Goal: Task Accomplishment & Management: Complete application form

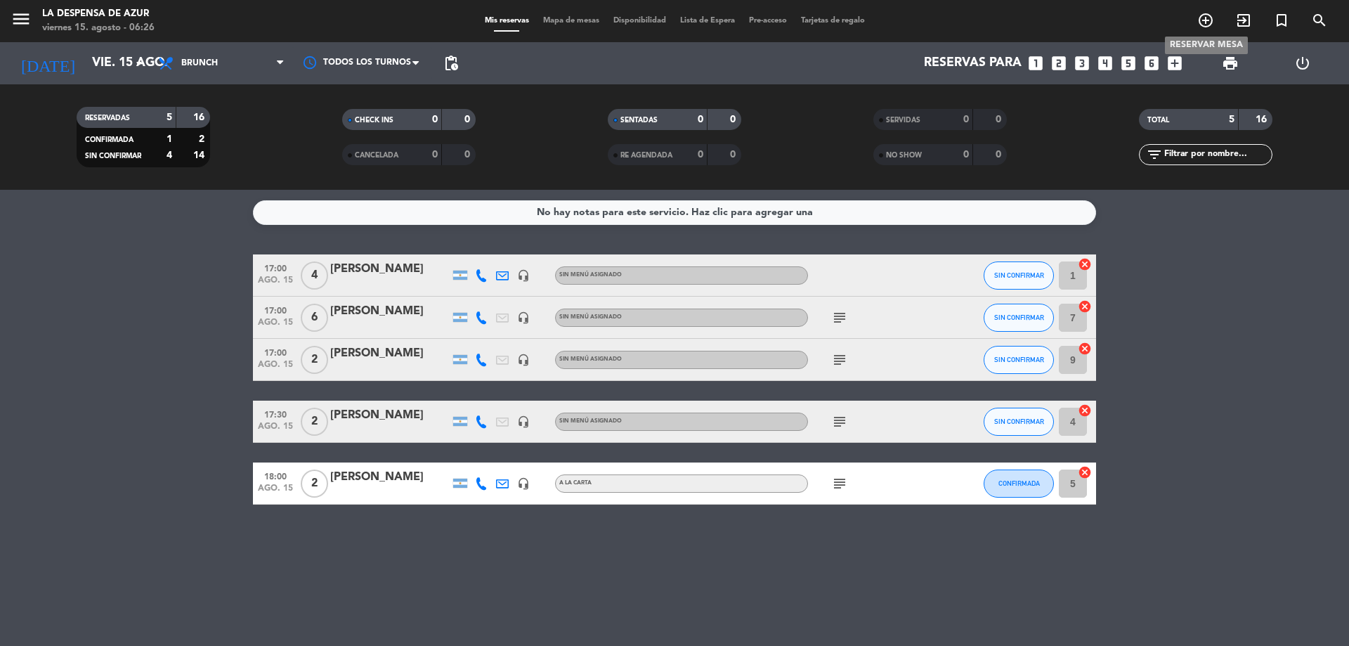
click at [1205, 14] on icon "add_circle_outline" at bounding box center [1205, 20] width 17 height 17
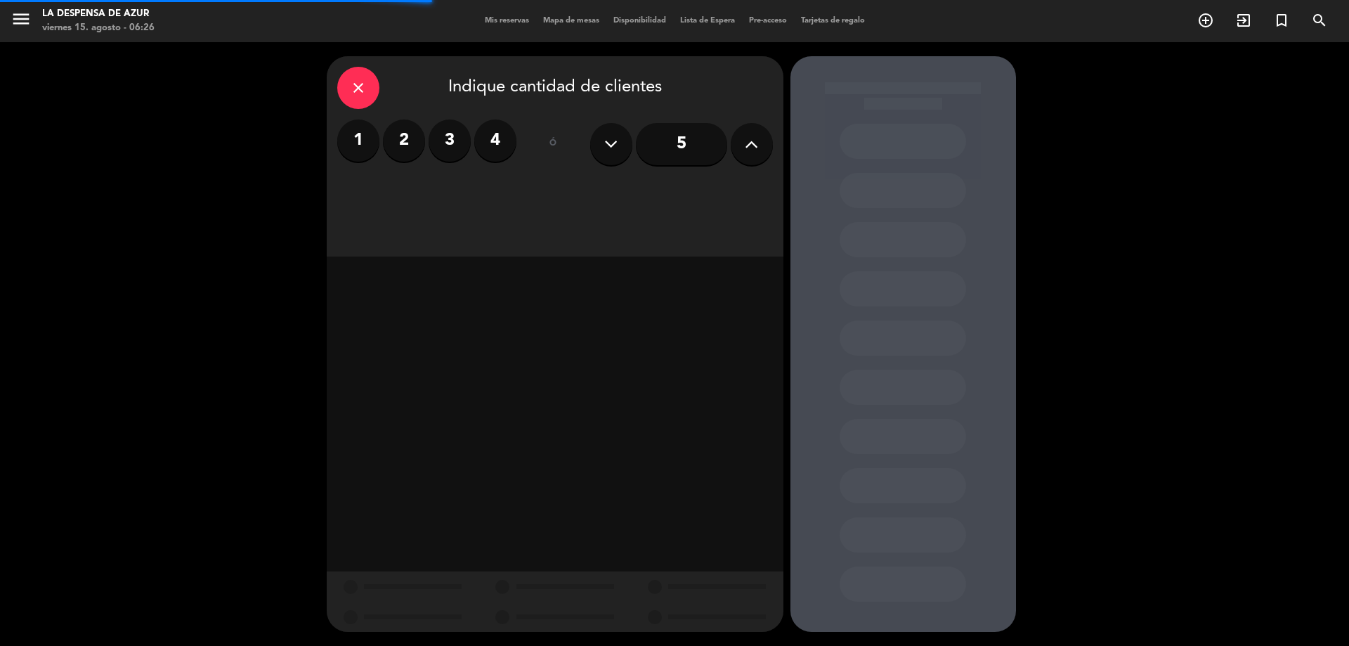
click at [403, 143] on label "2" at bounding box center [404, 140] width 42 height 42
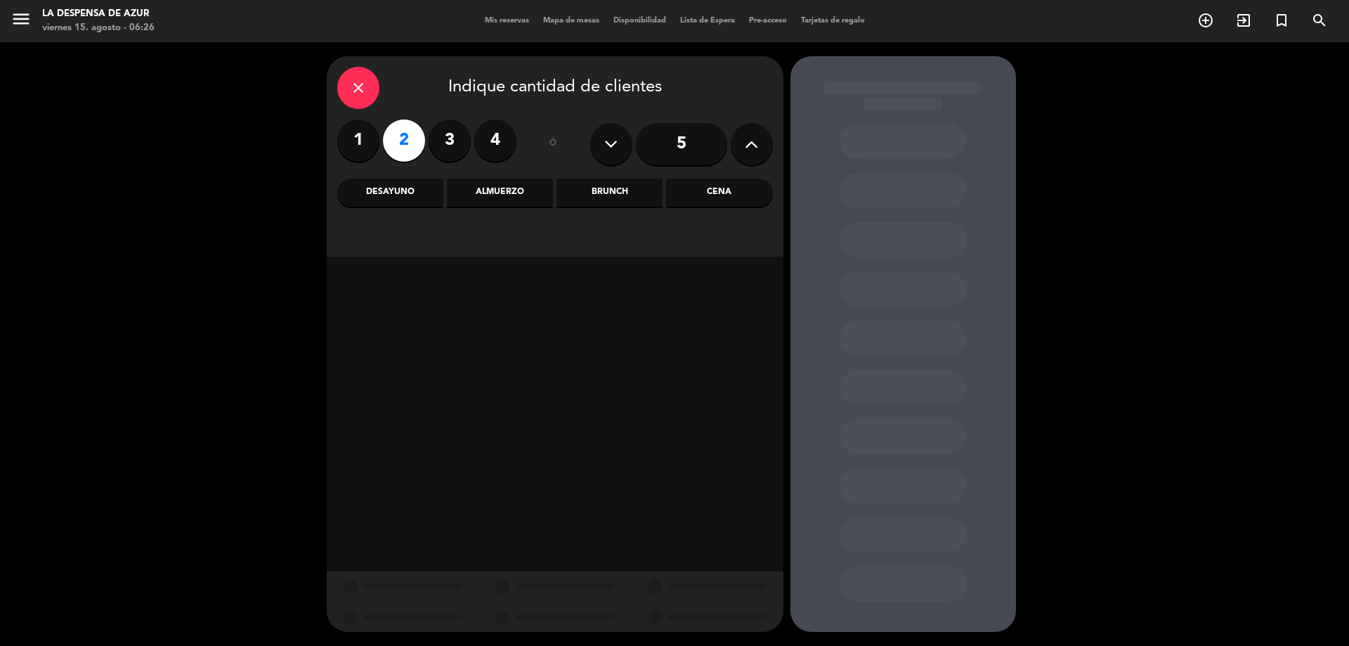
click at [593, 181] on div "Brunch" at bounding box center [610, 192] width 106 height 28
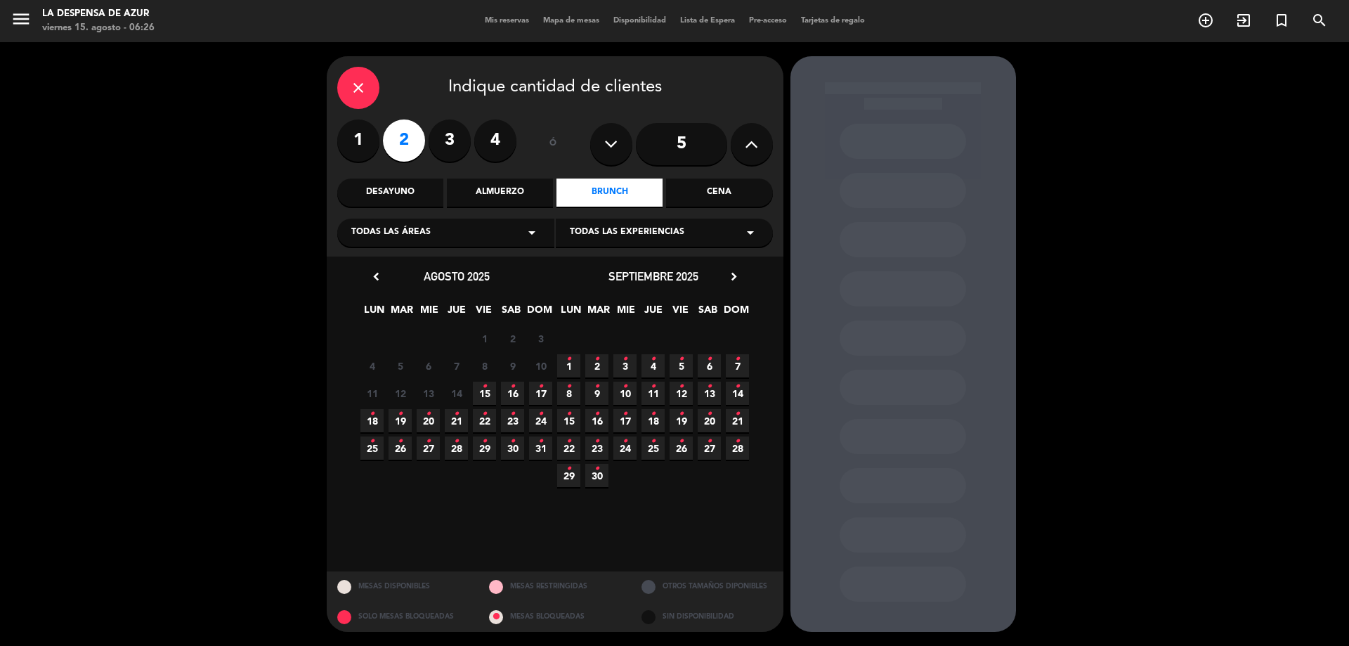
click at [516, 448] on span "30 •" at bounding box center [512, 447] width 23 height 23
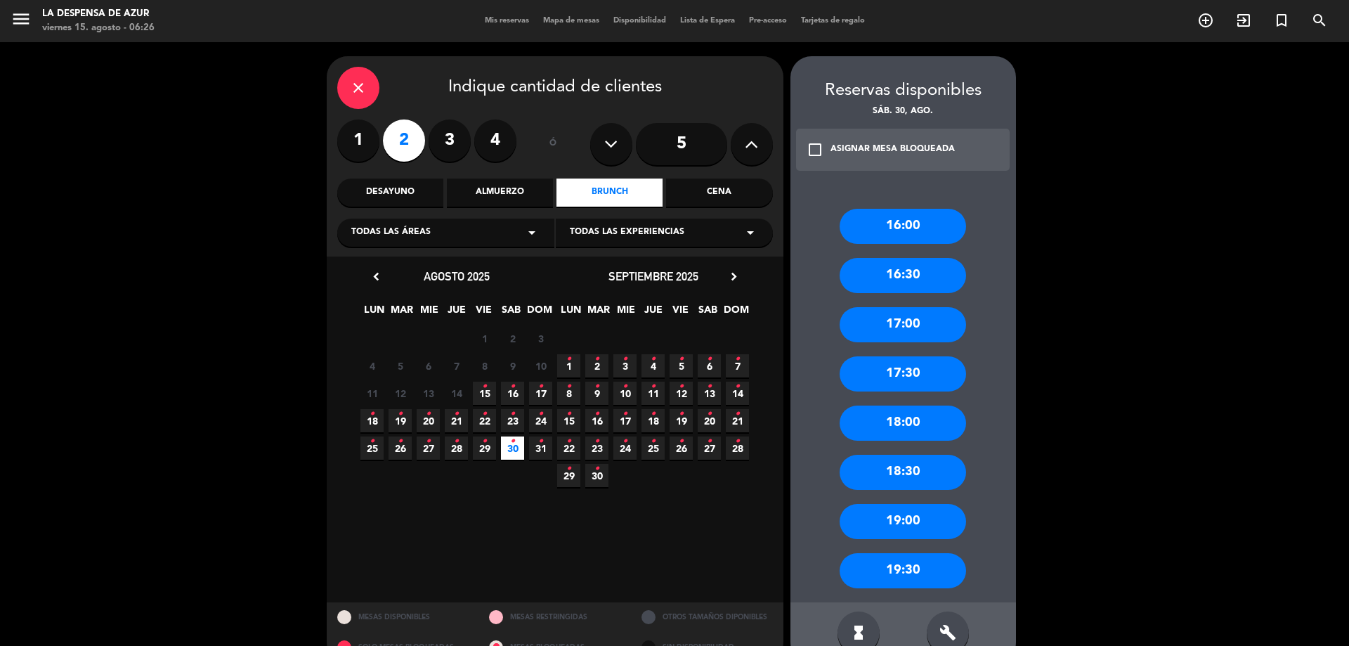
click at [878, 315] on div "17:00" at bounding box center [903, 324] width 126 height 35
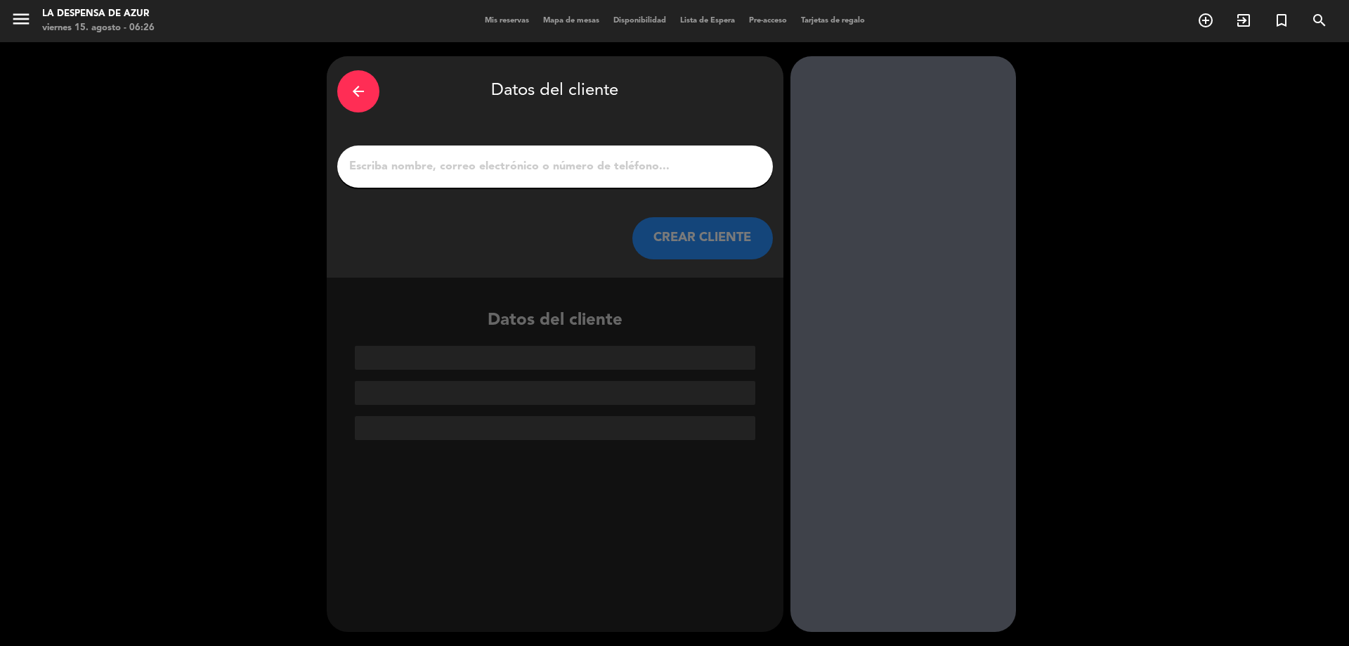
click at [506, 174] on input "1" at bounding box center [555, 167] width 415 height 20
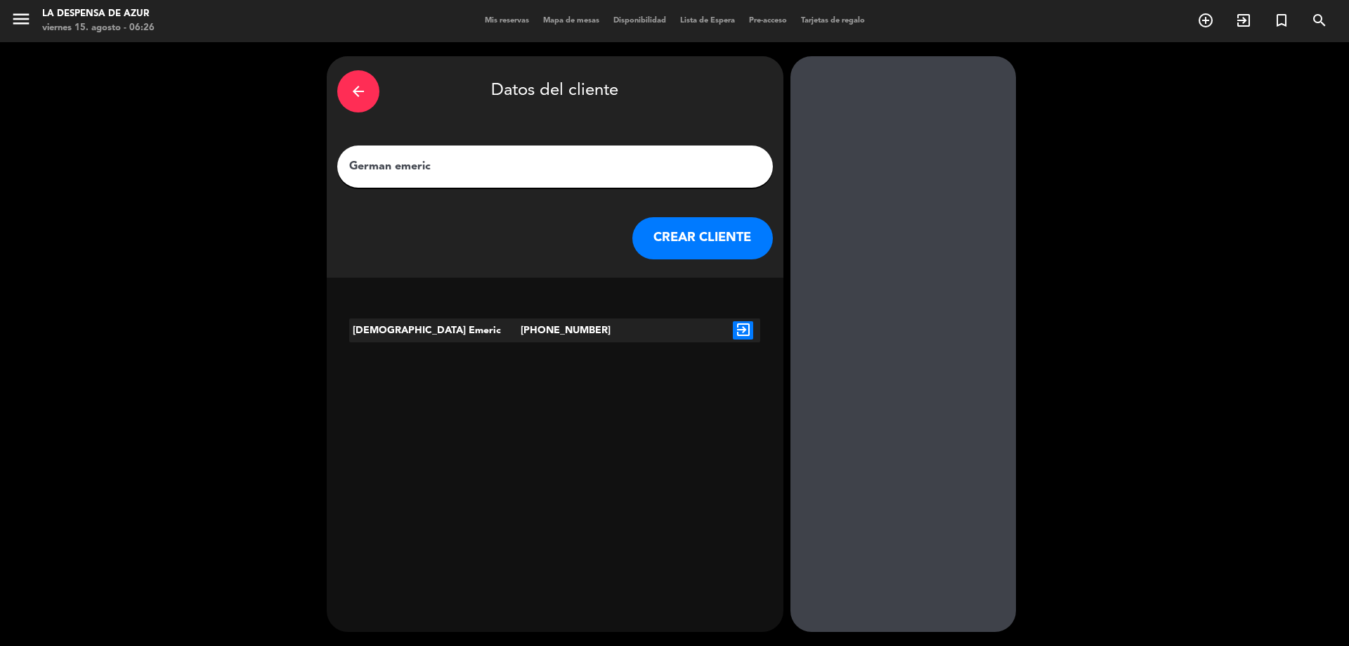
type input "German emeric"
click at [471, 339] on div "[DEMOGRAPHIC_DATA] Emeric" at bounding box center [434, 330] width 171 height 24
click at [750, 330] on icon "exit_to_app" at bounding box center [743, 330] width 20 height 18
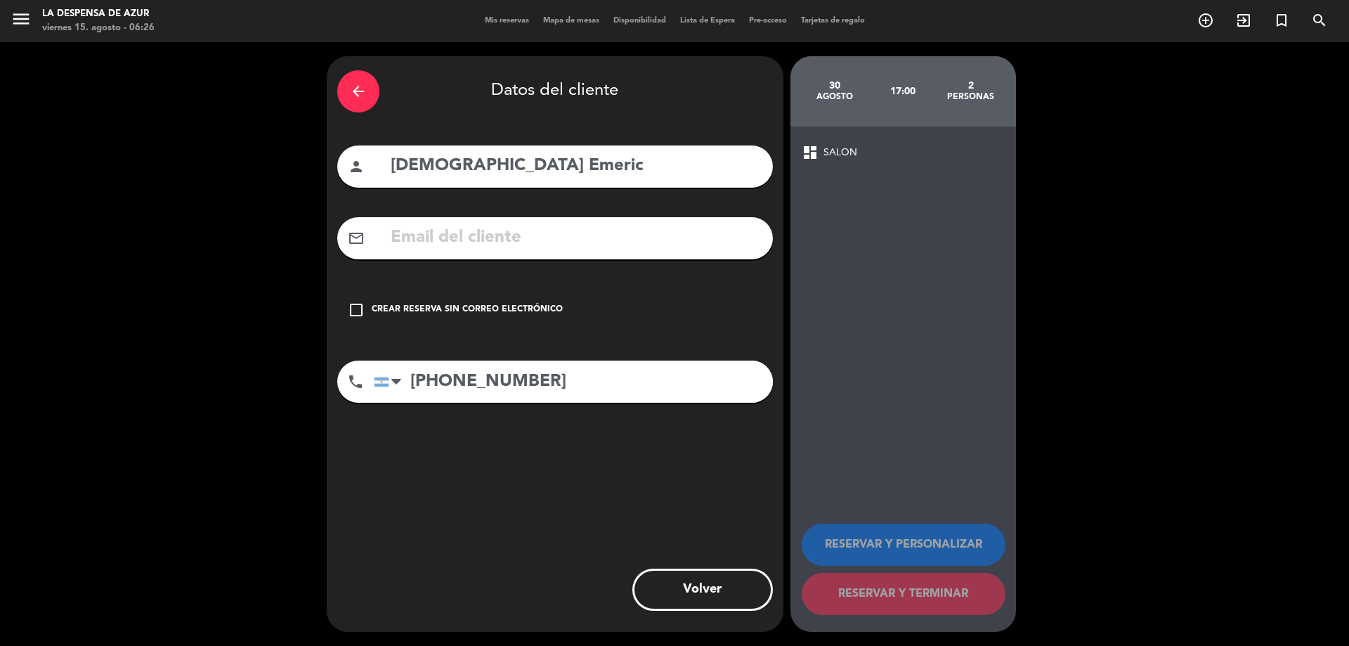
click at [379, 302] on div "check_box_outline_blank Crear reserva sin correo electrónico" at bounding box center [555, 310] width 436 height 42
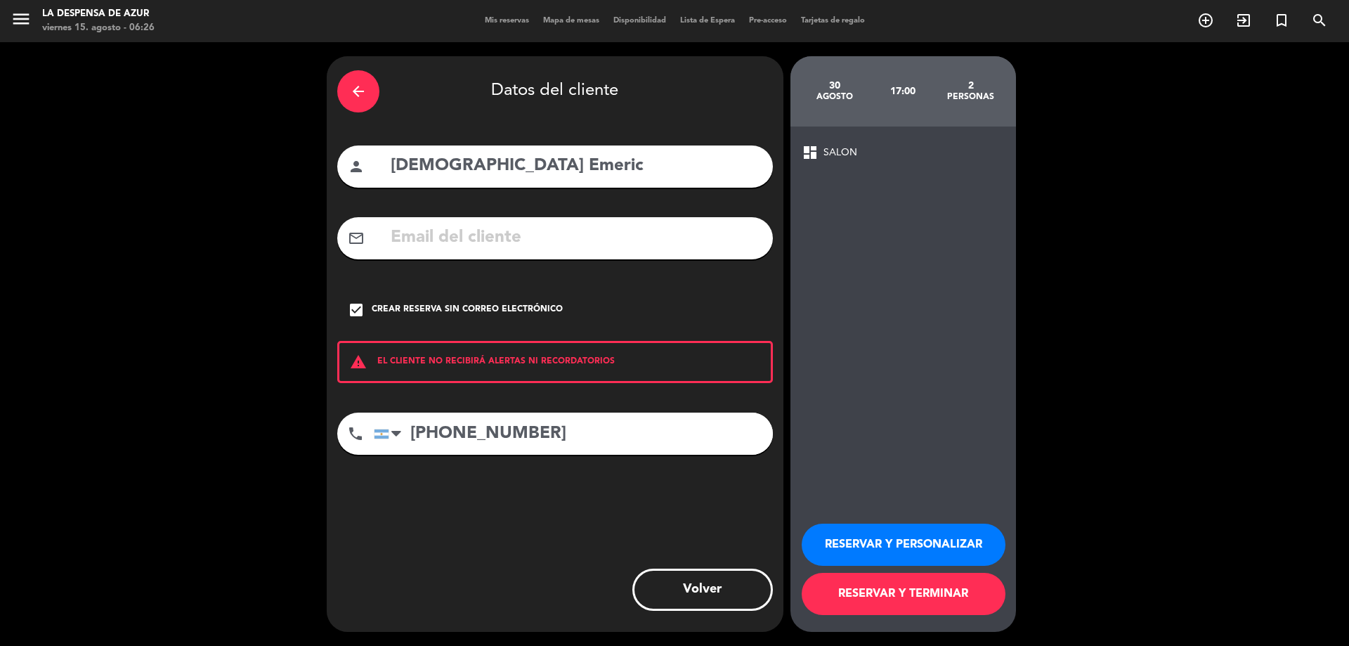
click at [916, 546] on button "RESERVAR Y PERSONALIZAR" at bounding box center [904, 544] width 204 height 42
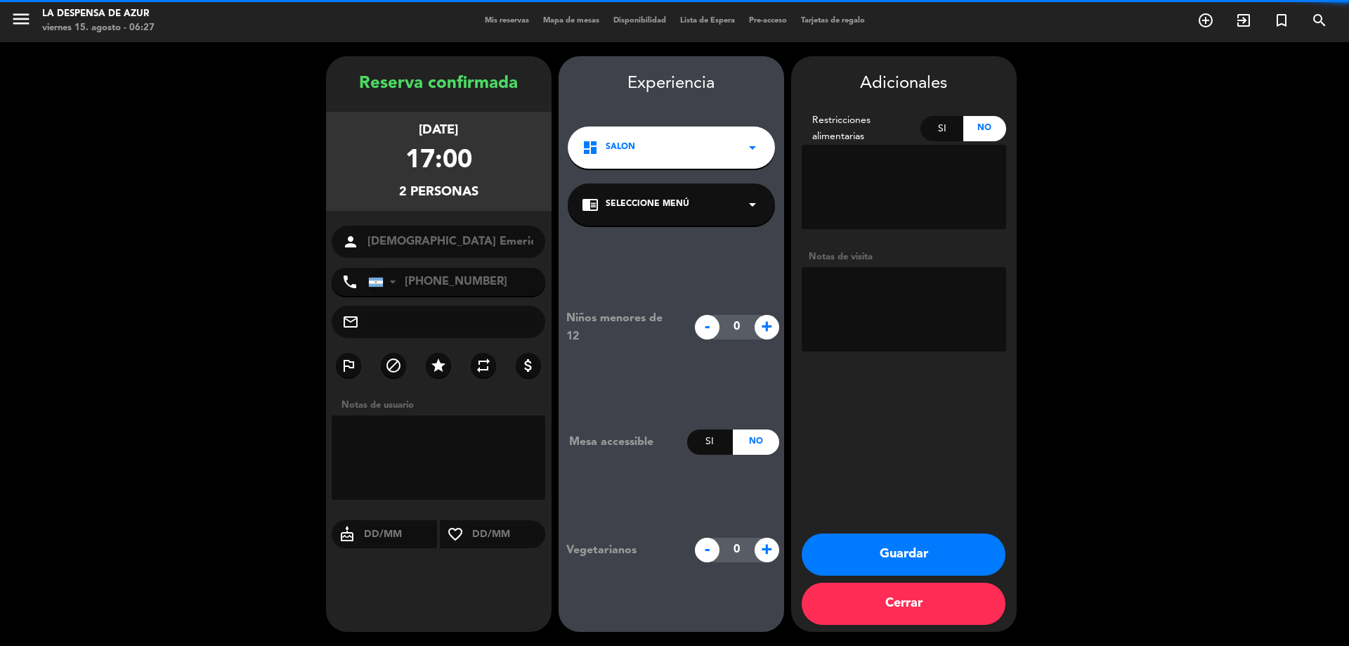
click at [853, 303] on textarea at bounding box center [904, 309] width 204 height 84
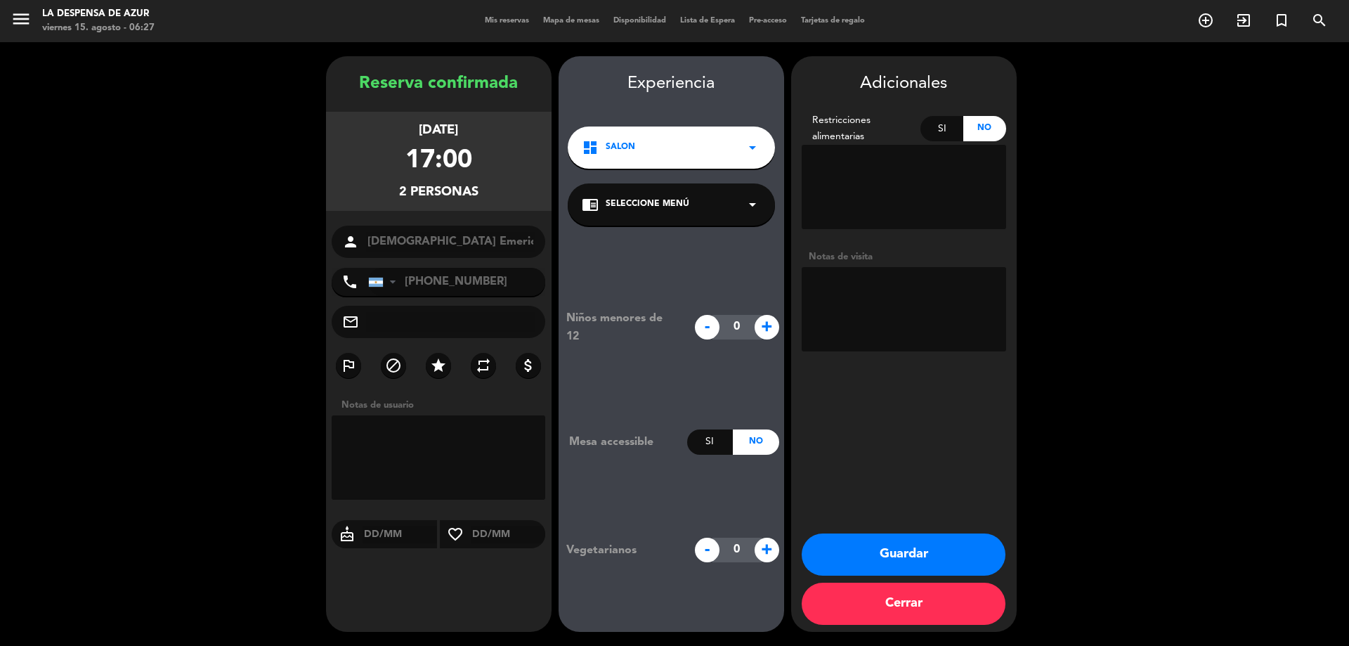
paste textarea "German Emeric 3517656434 // v. 21405 // Ritual de Parejas // BE"
drag, startPoint x: 931, startPoint y: 272, endPoint x: 987, endPoint y: 386, distance: 127.3
click at [987, 386] on div "Adicionales Restricciones alimentarias Si No Notas de visita Guardar Cerrar" at bounding box center [904, 343] width 226 height 575
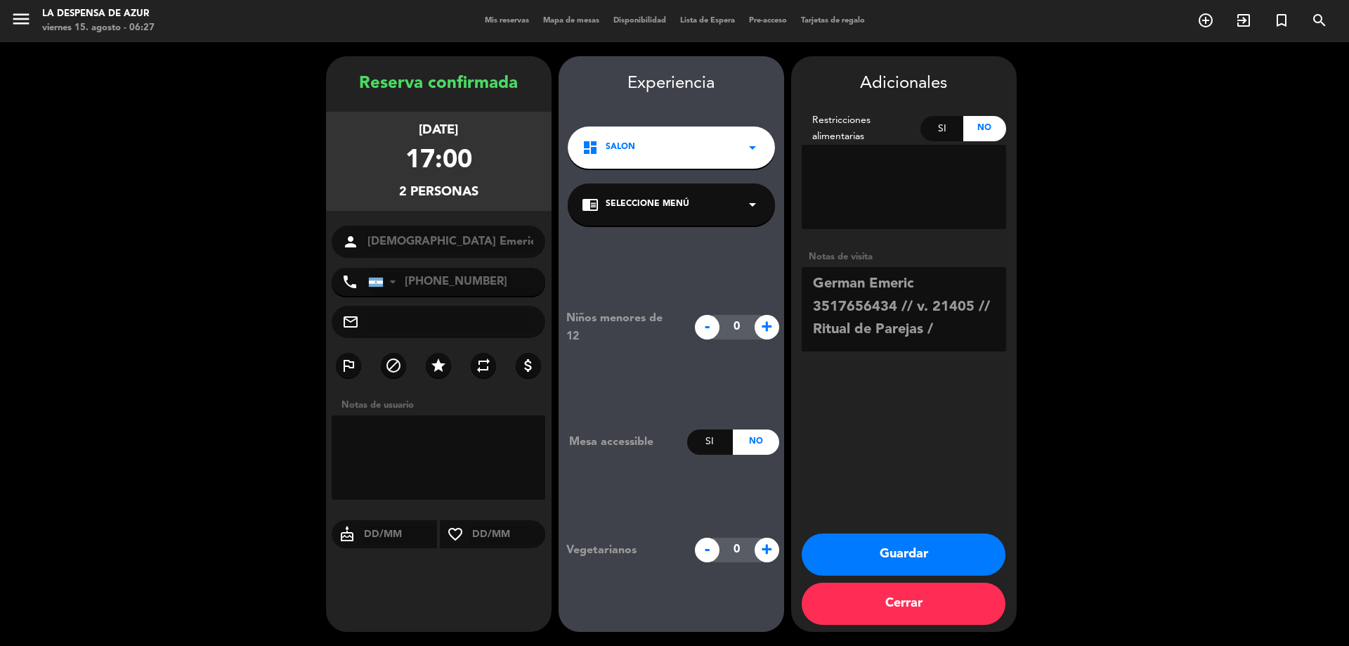
drag, startPoint x: 916, startPoint y: 305, endPoint x: 758, endPoint y: 285, distance: 159.3
click at [760, 285] on booking-confirmed "Reserva confirmada [DATE] 17:00 2 personas person [DEMOGRAPHIC_DATA] Emeric pho…" at bounding box center [674, 343] width 1321 height 575
click at [895, 301] on textarea at bounding box center [904, 309] width 204 height 84
type textarea "v. 21405 // Ritual de Parejas / Suben del Spa"
click at [903, 556] on button "Guardar" at bounding box center [904, 554] width 204 height 42
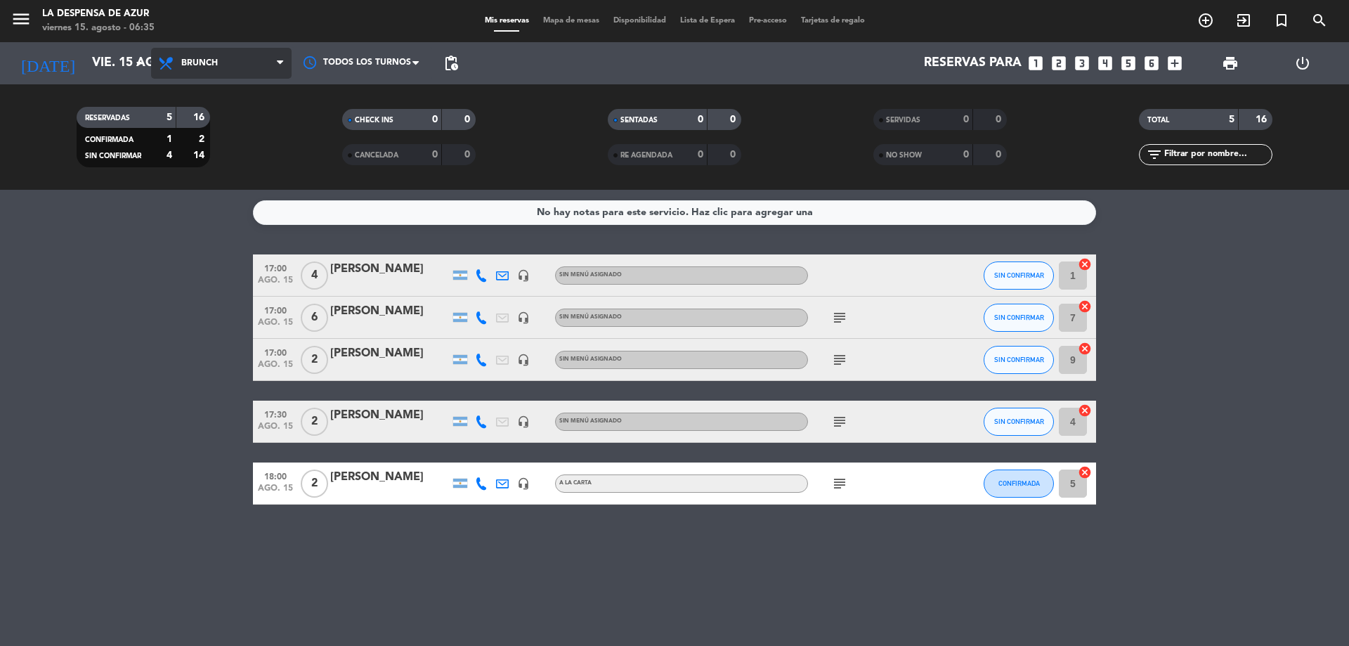
click at [221, 66] on span "Brunch" at bounding box center [221, 63] width 141 height 31
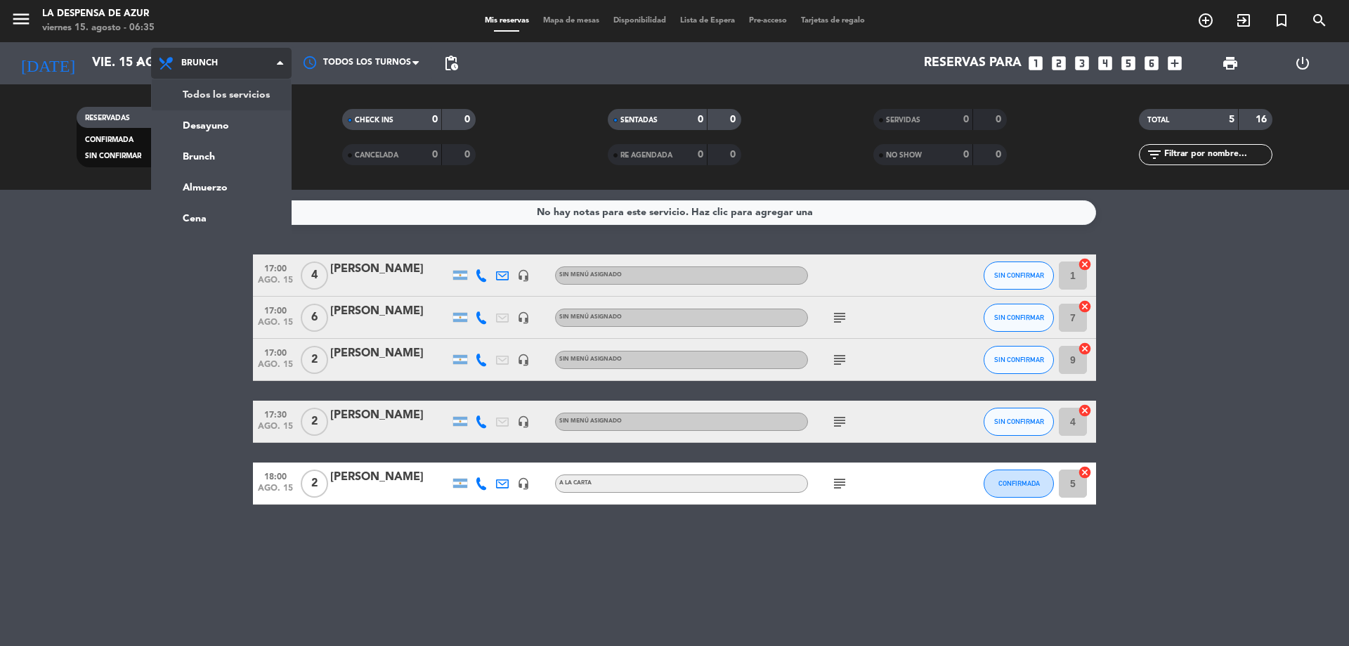
click at [230, 84] on div "menu La Despensa de Azur viernes 15. agosto - 06:35 Mis reservas Mapa de mesas …" at bounding box center [674, 95] width 1349 height 190
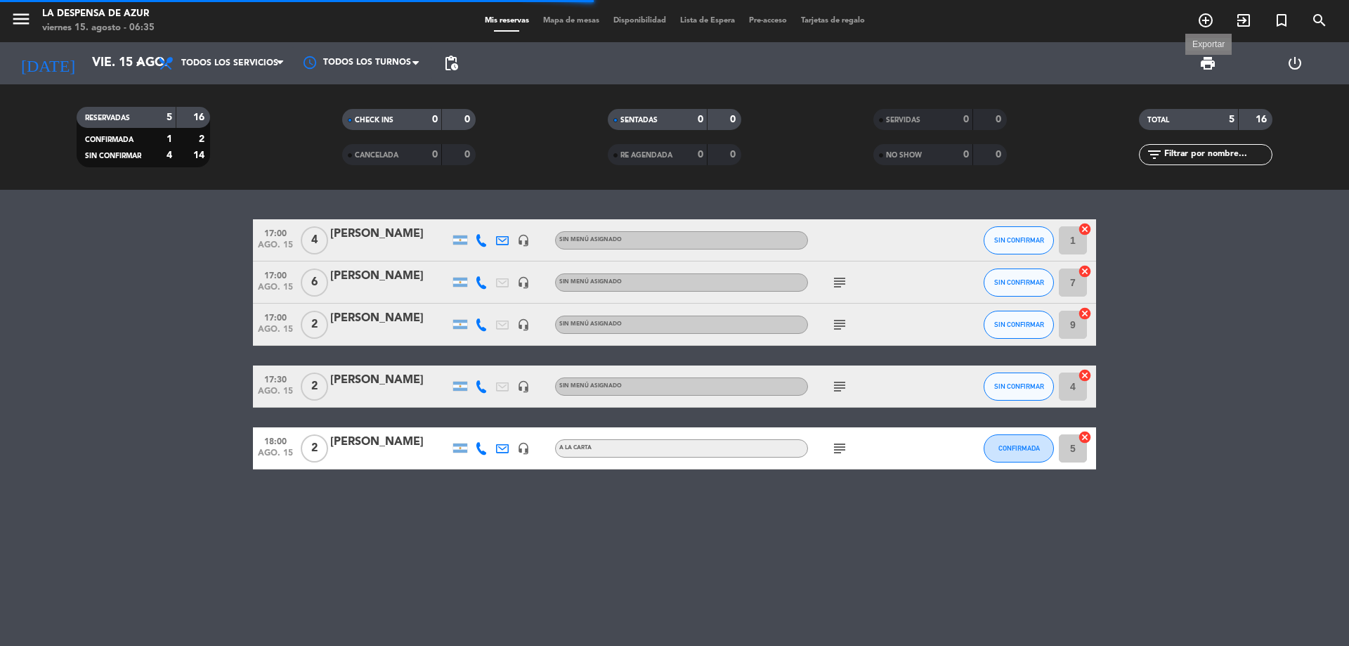
click at [1211, 68] on span "print" at bounding box center [1207, 63] width 17 height 17
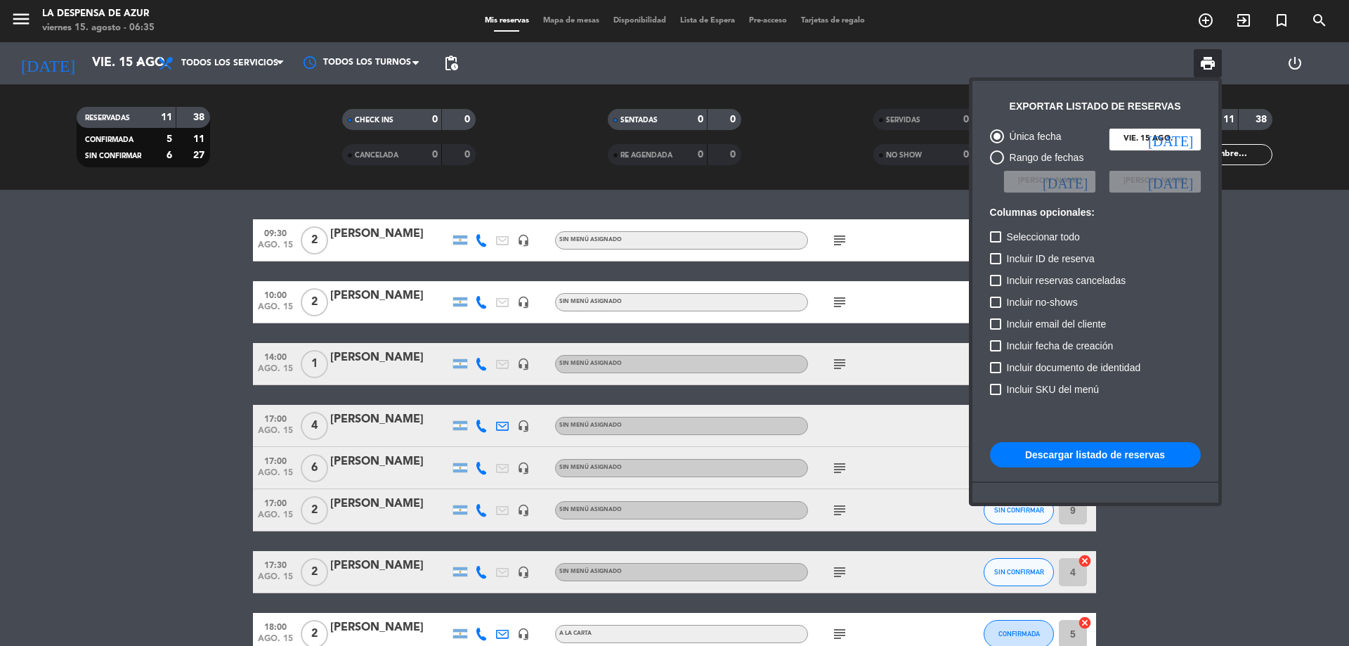
click at [1053, 457] on button "Descargar listado de reservas" at bounding box center [1095, 454] width 211 height 25
